Goal: Use online tool/utility: Utilize a website feature to perform a specific function

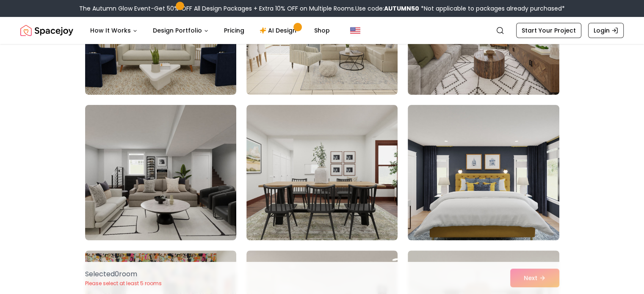
scroll to position [156, 0]
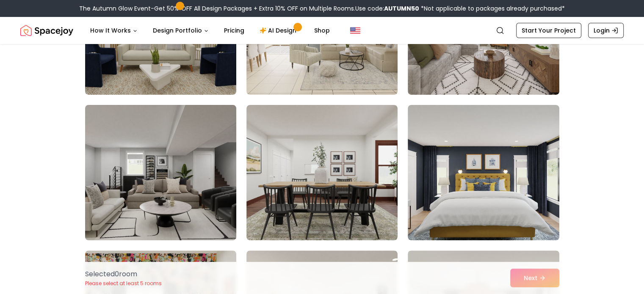
click at [173, 154] on img at bounding box center [160, 173] width 159 height 142
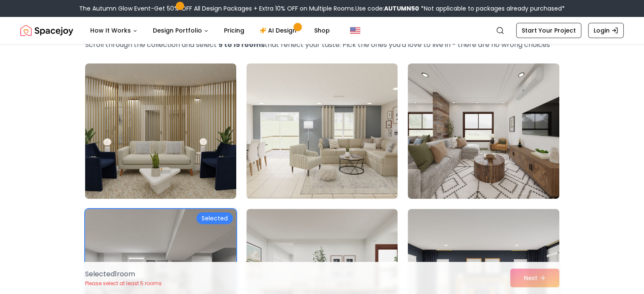
scroll to position [52, 0]
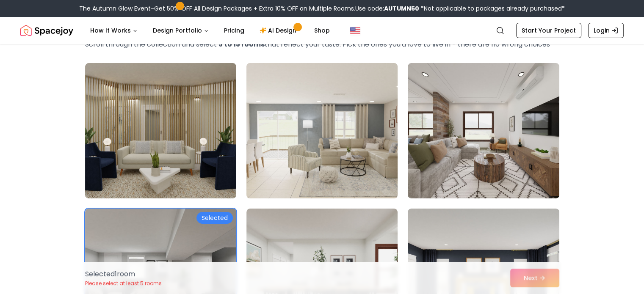
click at [342, 144] on img at bounding box center [322, 131] width 159 height 142
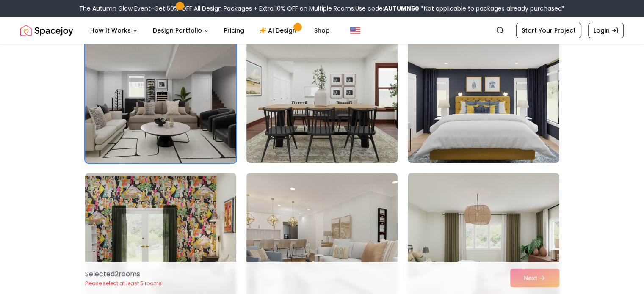
scroll to position [234, 0]
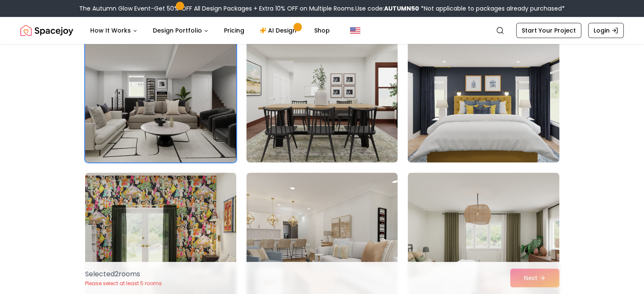
click at [456, 112] on img at bounding box center [483, 95] width 159 height 142
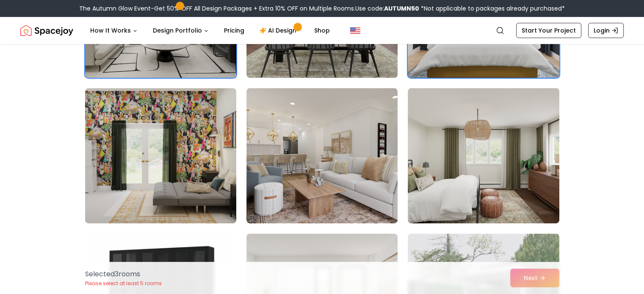
scroll to position [355, 0]
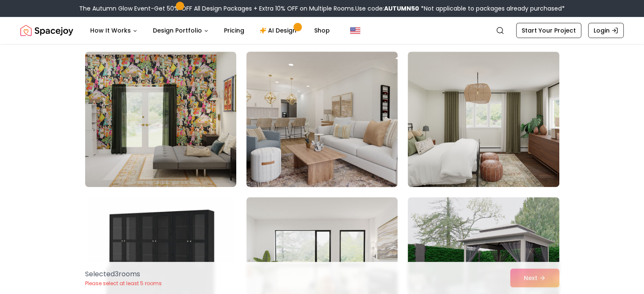
click at [330, 120] on img at bounding box center [322, 119] width 159 height 142
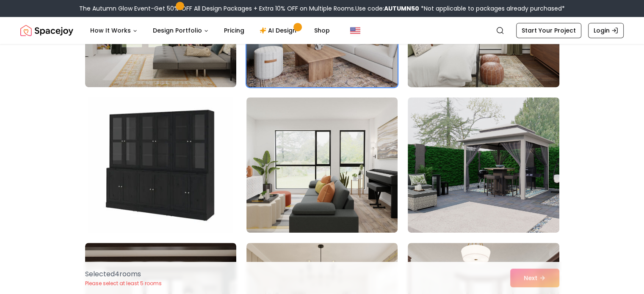
scroll to position [477, 0]
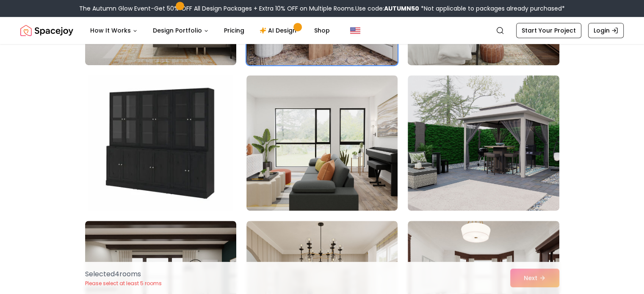
click at [440, 141] on img at bounding box center [483, 143] width 151 height 136
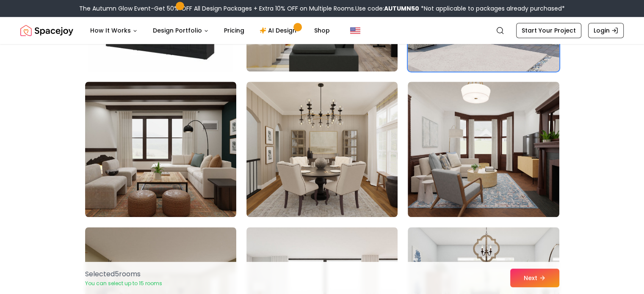
scroll to position [617, 0]
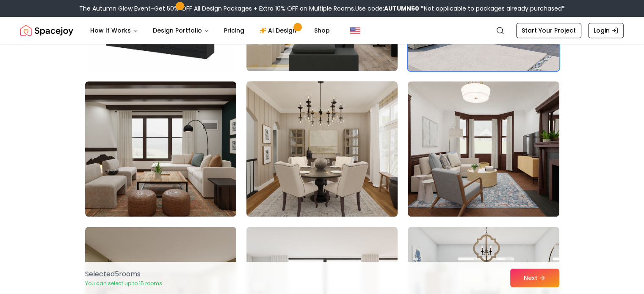
click at [328, 142] on img at bounding box center [322, 149] width 159 height 142
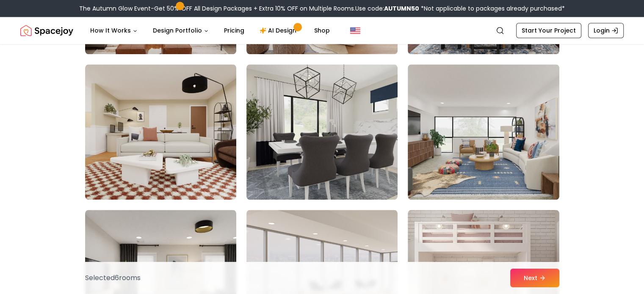
scroll to position [927, 0]
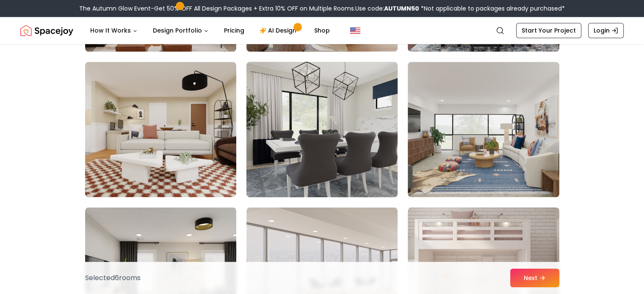
click at [348, 149] on img at bounding box center [322, 129] width 159 height 142
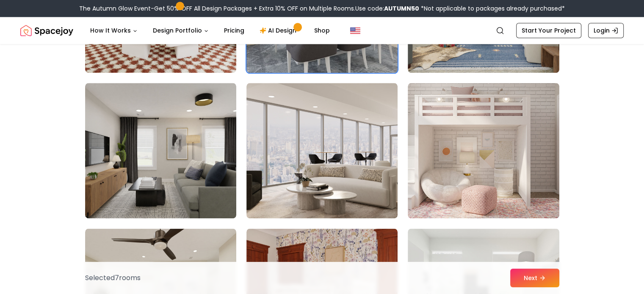
scroll to position [1053, 0]
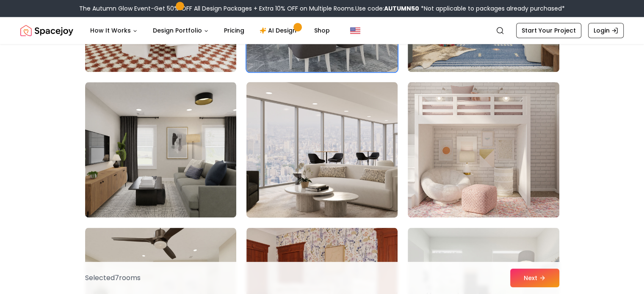
click at [346, 174] on img at bounding box center [322, 150] width 159 height 142
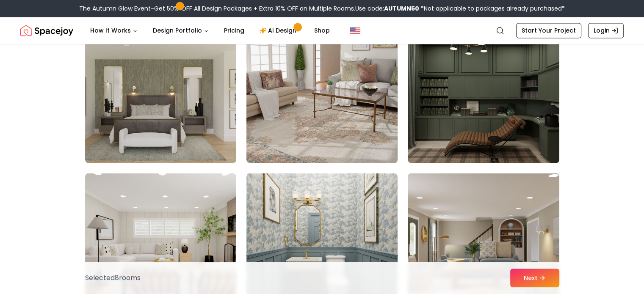
scroll to position [1399, 0]
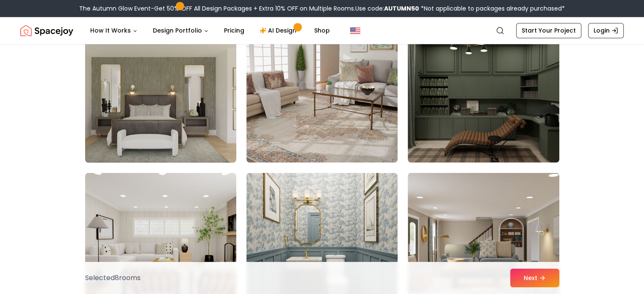
click at [180, 128] on img at bounding box center [160, 95] width 159 height 142
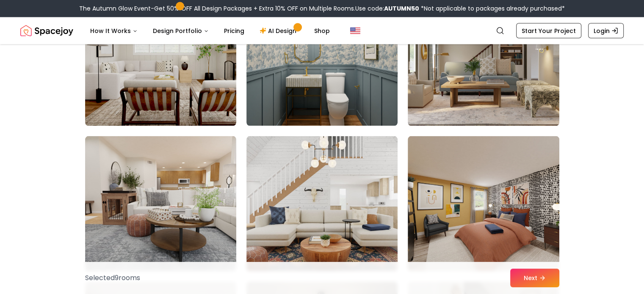
scroll to position [1643, 0]
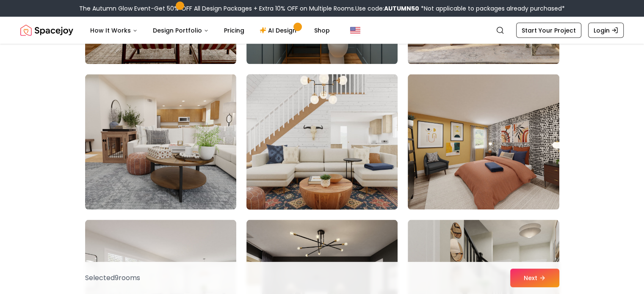
click at [279, 127] on img at bounding box center [322, 142] width 159 height 142
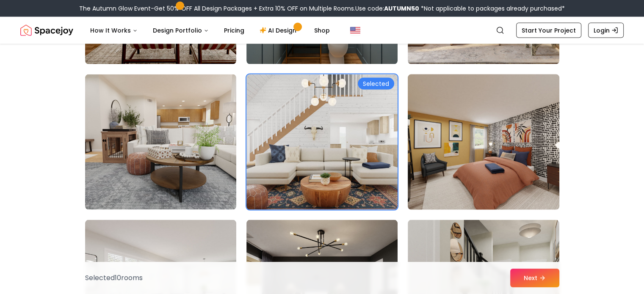
click at [434, 136] on img at bounding box center [483, 142] width 159 height 142
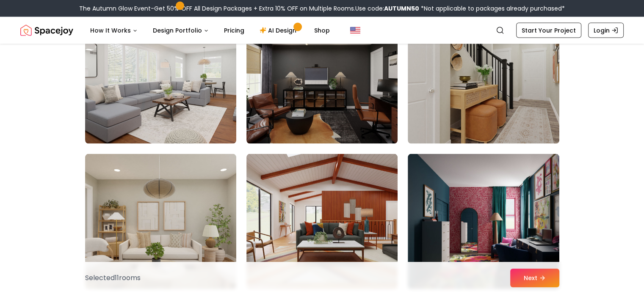
scroll to position [1856, 0]
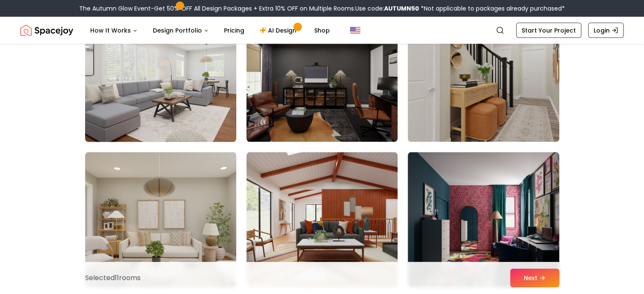
click at [203, 104] on img at bounding box center [160, 74] width 159 height 142
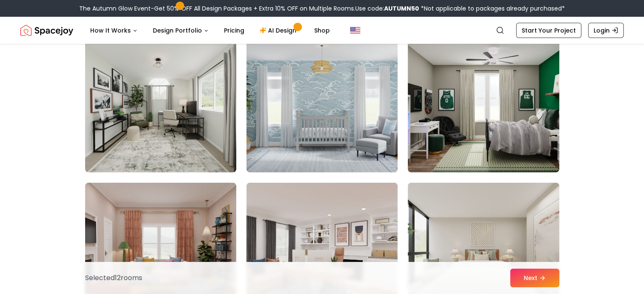
scroll to position [2124, 0]
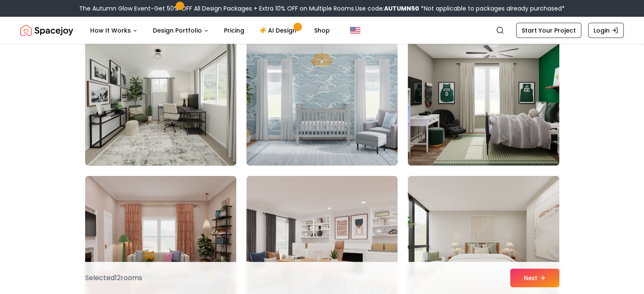
click at [151, 102] on img at bounding box center [160, 98] width 159 height 142
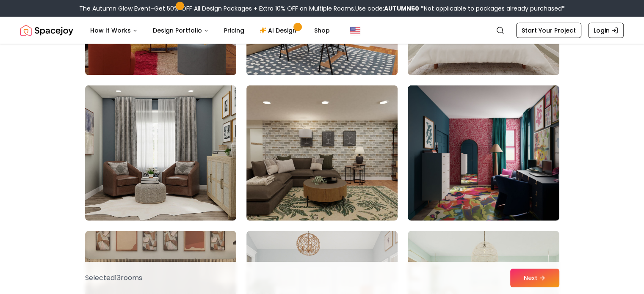
scroll to position [2364, 0]
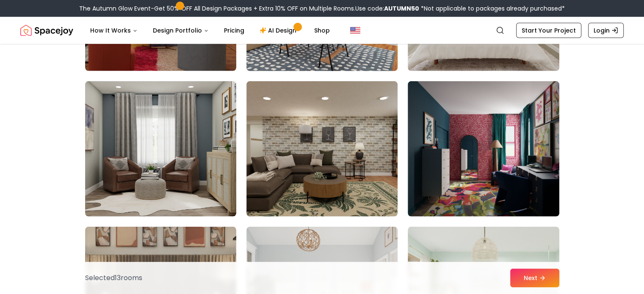
click at [346, 163] on img at bounding box center [321, 149] width 151 height 136
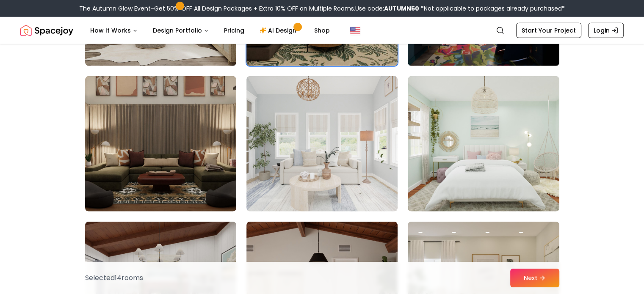
scroll to position [2524, 0]
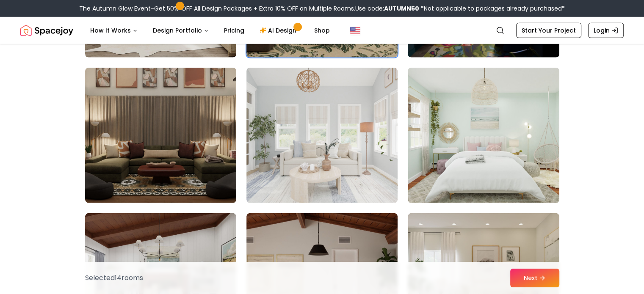
click at [346, 163] on img at bounding box center [321, 136] width 151 height 136
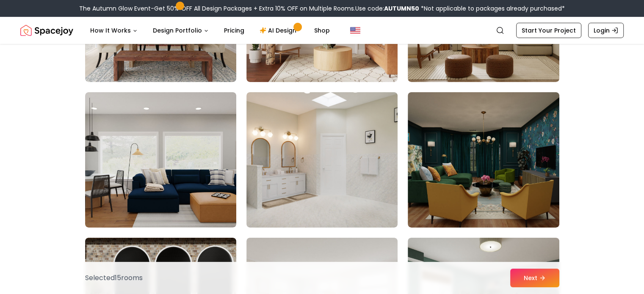
scroll to position [2811, 0]
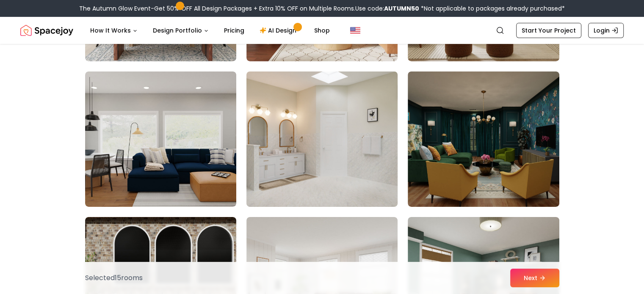
click at [302, 149] on img at bounding box center [322, 139] width 159 height 142
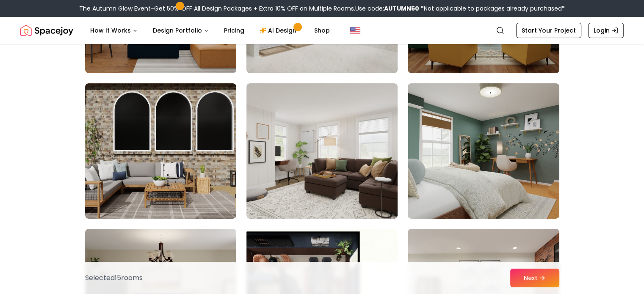
scroll to position [2945, 0]
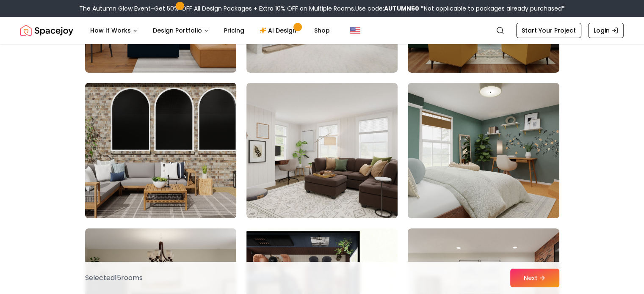
click at [176, 147] on img at bounding box center [160, 151] width 159 height 142
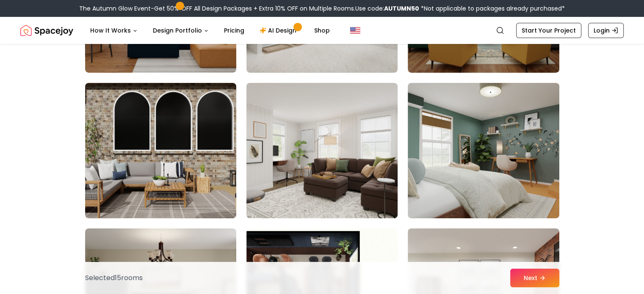
click at [343, 185] on img at bounding box center [322, 151] width 159 height 142
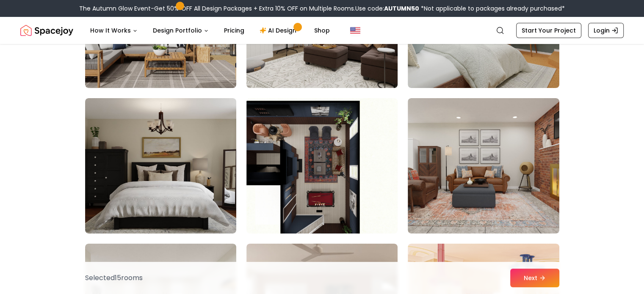
scroll to position [3089, 0]
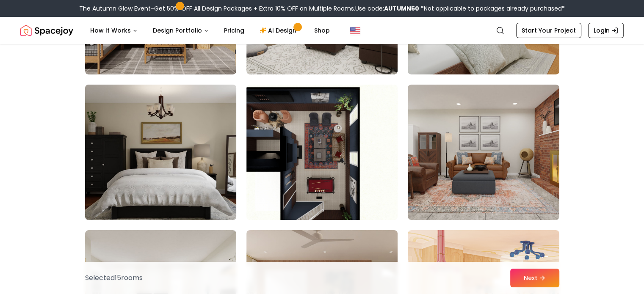
click at [182, 149] on img at bounding box center [160, 152] width 159 height 142
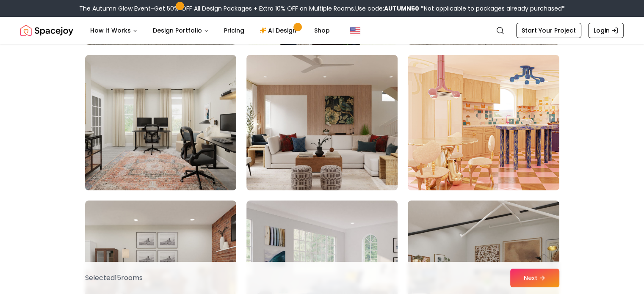
scroll to position [3268, 0]
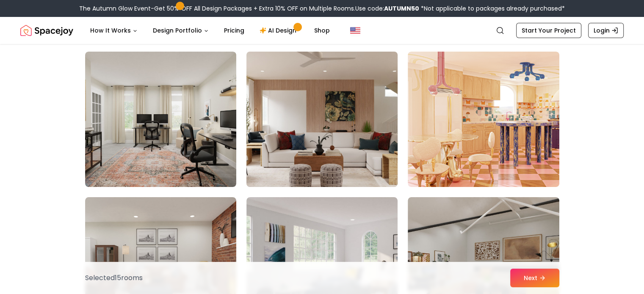
click at [326, 147] on img at bounding box center [322, 119] width 159 height 142
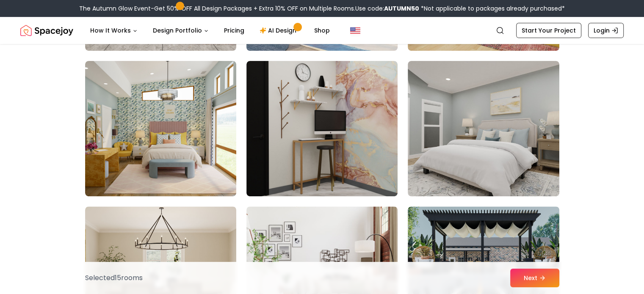
scroll to position [3570, 0]
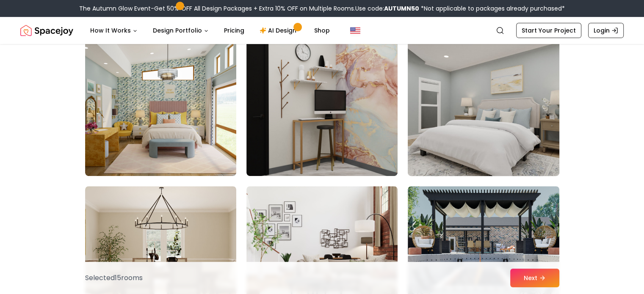
click at [448, 125] on img at bounding box center [483, 108] width 159 height 142
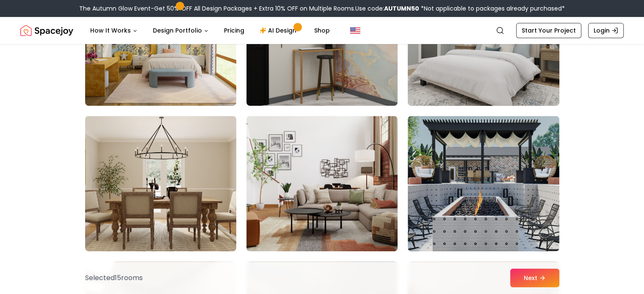
scroll to position [3658, 0]
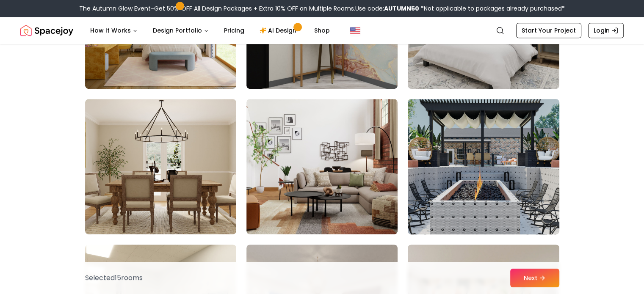
click at [507, 214] on img at bounding box center [483, 167] width 159 height 142
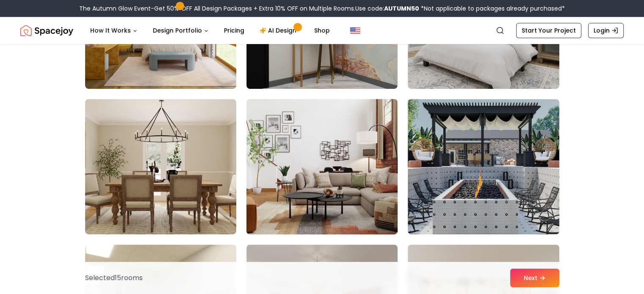
click at [360, 201] on img at bounding box center [322, 167] width 159 height 142
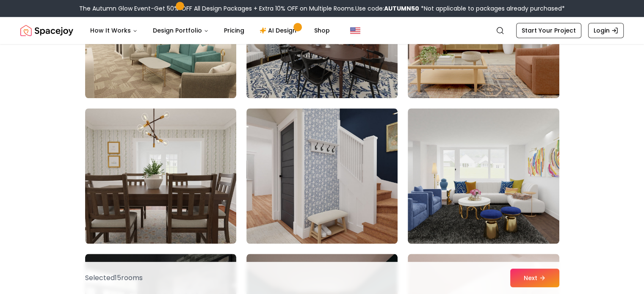
scroll to position [3941, 0]
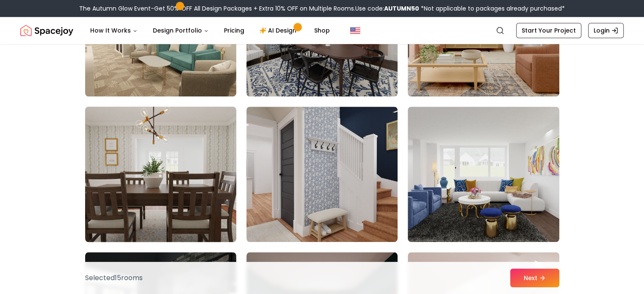
click at [167, 159] on img at bounding box center [160, 174] width 159 height 142
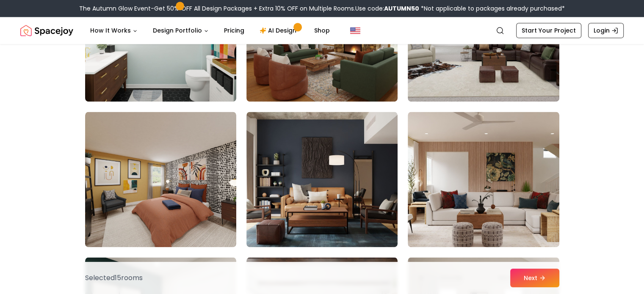
scroll to position [4409, 0]
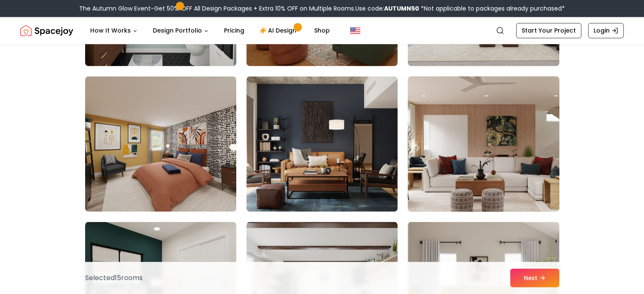
click at [474, 163] on img at bounding box center [483, 144] width 159 height 142
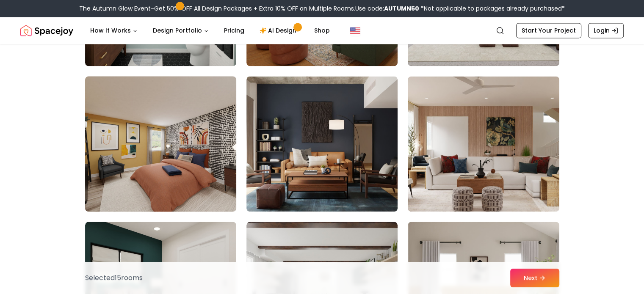
click at [192, 123] on img at bounding box center [160, 144] width 159 height 142
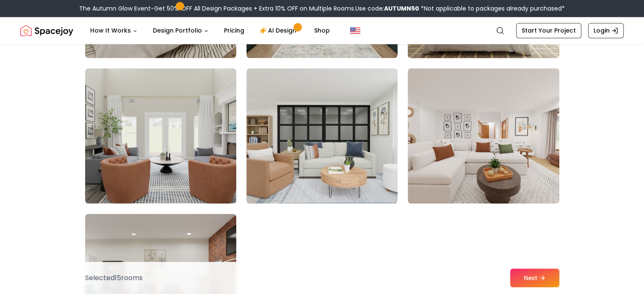
scroll to position [4709, 0]
click at [456, 153] on img at bounding box center [483, 136] width 151 height 136
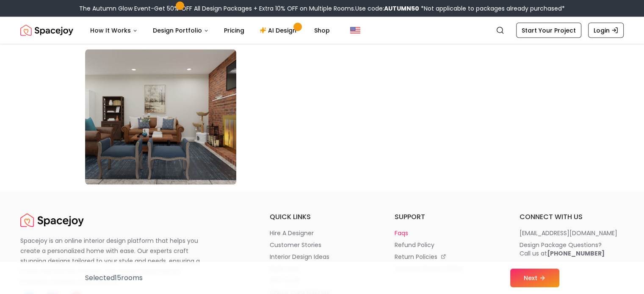
scroll to position [4874, 0]
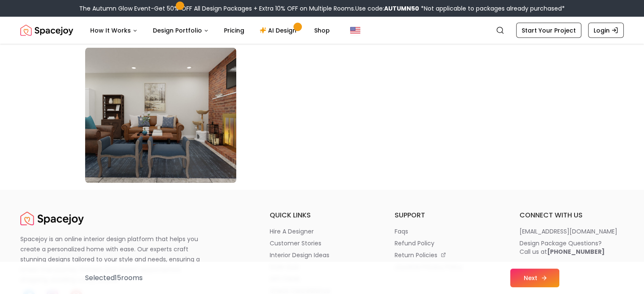
click at [528, 274] on button "Next" at bounding box center [534, 278] width 49 height 19
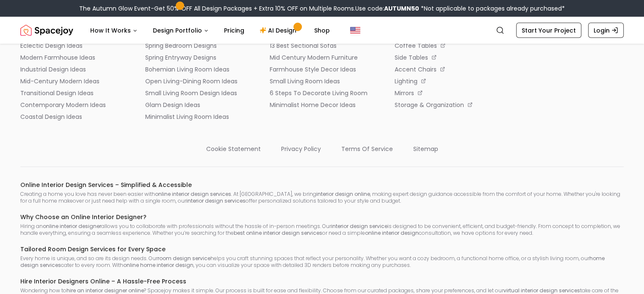
scroll to position [1672, 0]
